Goal: Task Accomplishment & Management: Complete application form

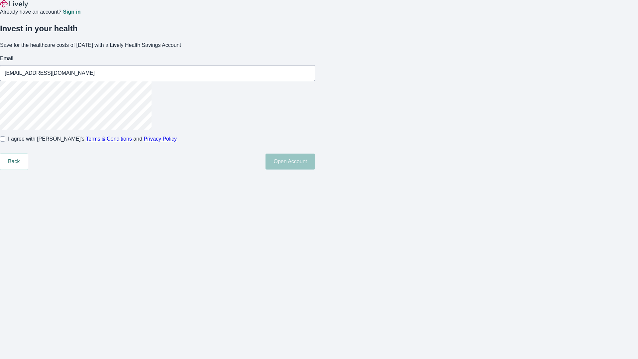
click at [5, 141] on input "I agree with Lively’s Terms & Conditions and Privacy Policy" at bounding box center [2, 138] width 5 height 5
checkbox input "true"
click at [315, 169] on button "Open Account" at bounding box center [289, 161] width 49 height 16
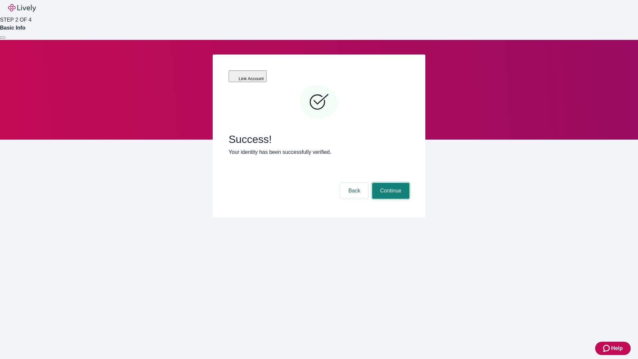
click at [390, 183] on button "Continue" at bounding box center [390, 191] width 37 height 16
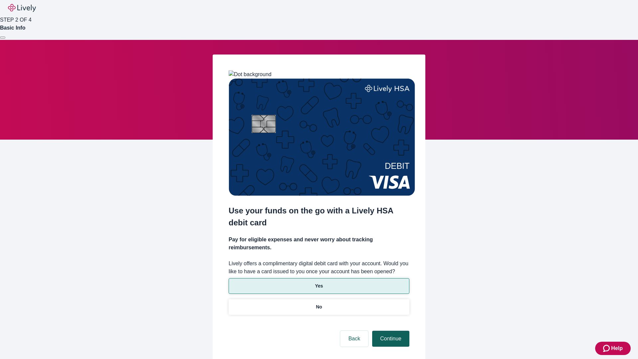
click at [318, 282] on p "Yes" at bounding box center [319, 285] width 8 height 7
click at [390, 330] on button "Continue" at bounding box center [390, 338] width 37 height 16
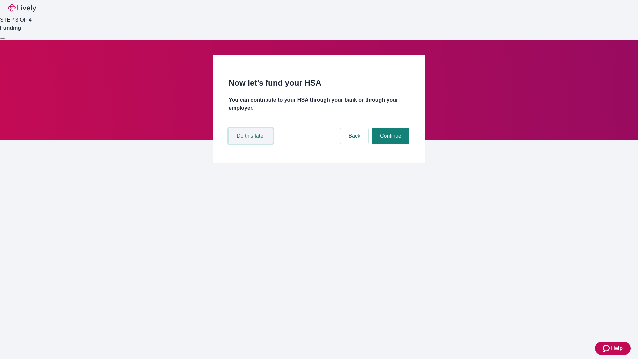
click at [251, 144] on button "Do this later" at bounding box center [250, 136] width 44 height 16
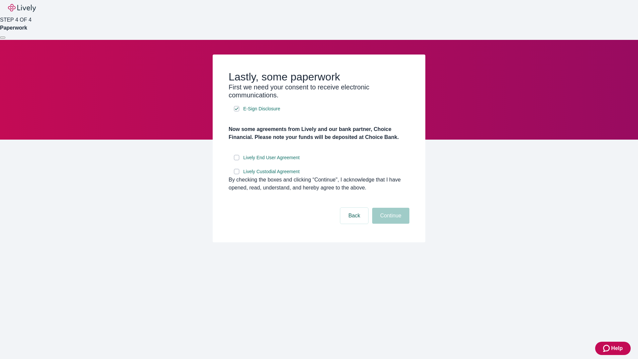
click at [236, 160] on input "Lively End User Agreement" at bounding box center [236, 157] width 5 height 5
checkbox input "true"
click at [236, 174] on input "Lively Custodial Agreement" at bounding box center [236, 171] width 5 height 5
checkbox input "true"
click at [390, 224] on button "Continue" at bounding box center [390, 216] width 37 height 16
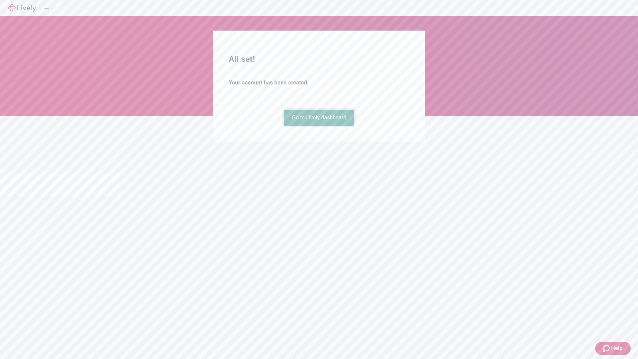
click at [318, 126] on link "Go to Lively dashboard" at bounding box center [319, 118] width 71 height 16
